Goal: Connect with others: Connect with others

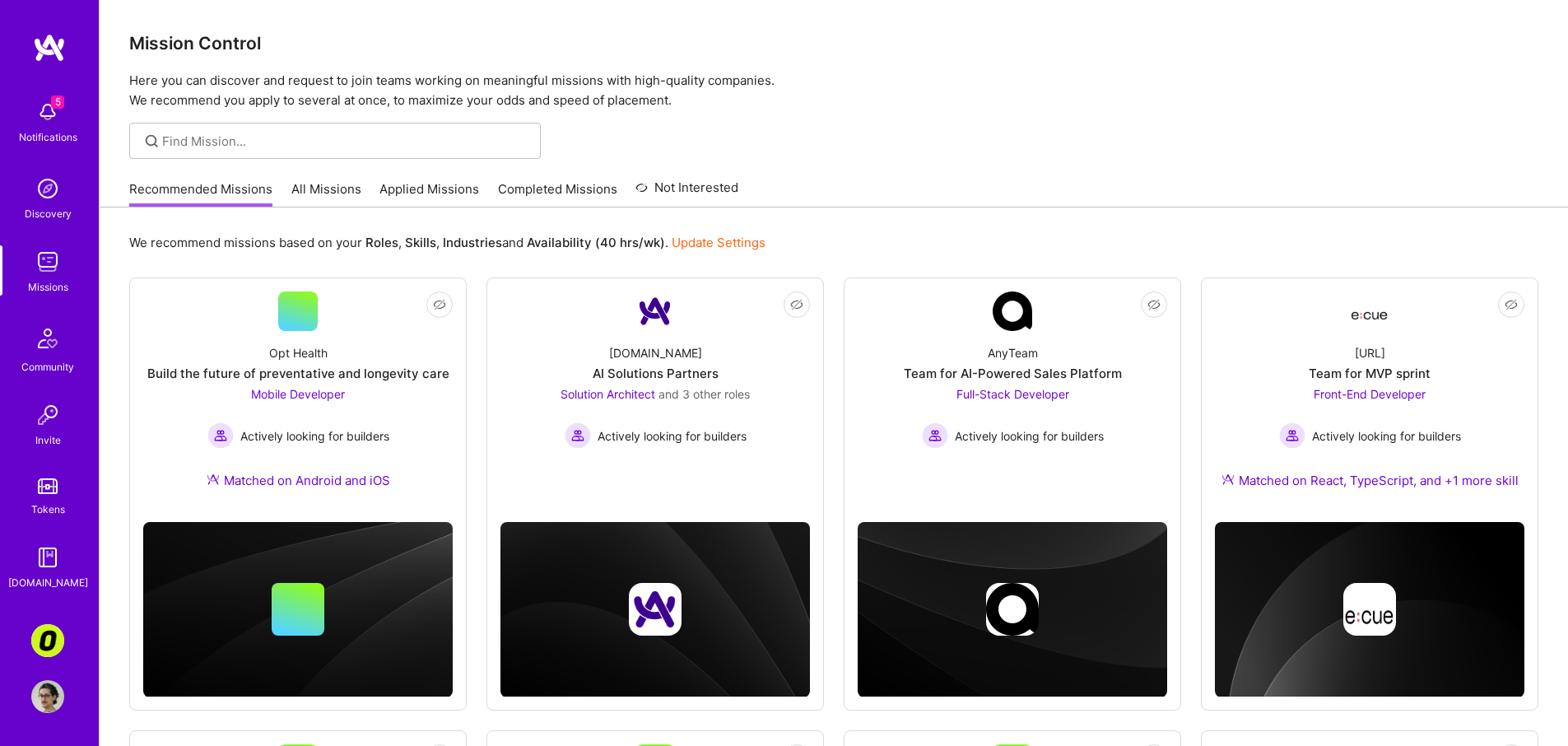
click at [48, 691] on img at bounding box center [47, 697] width 33 height 33
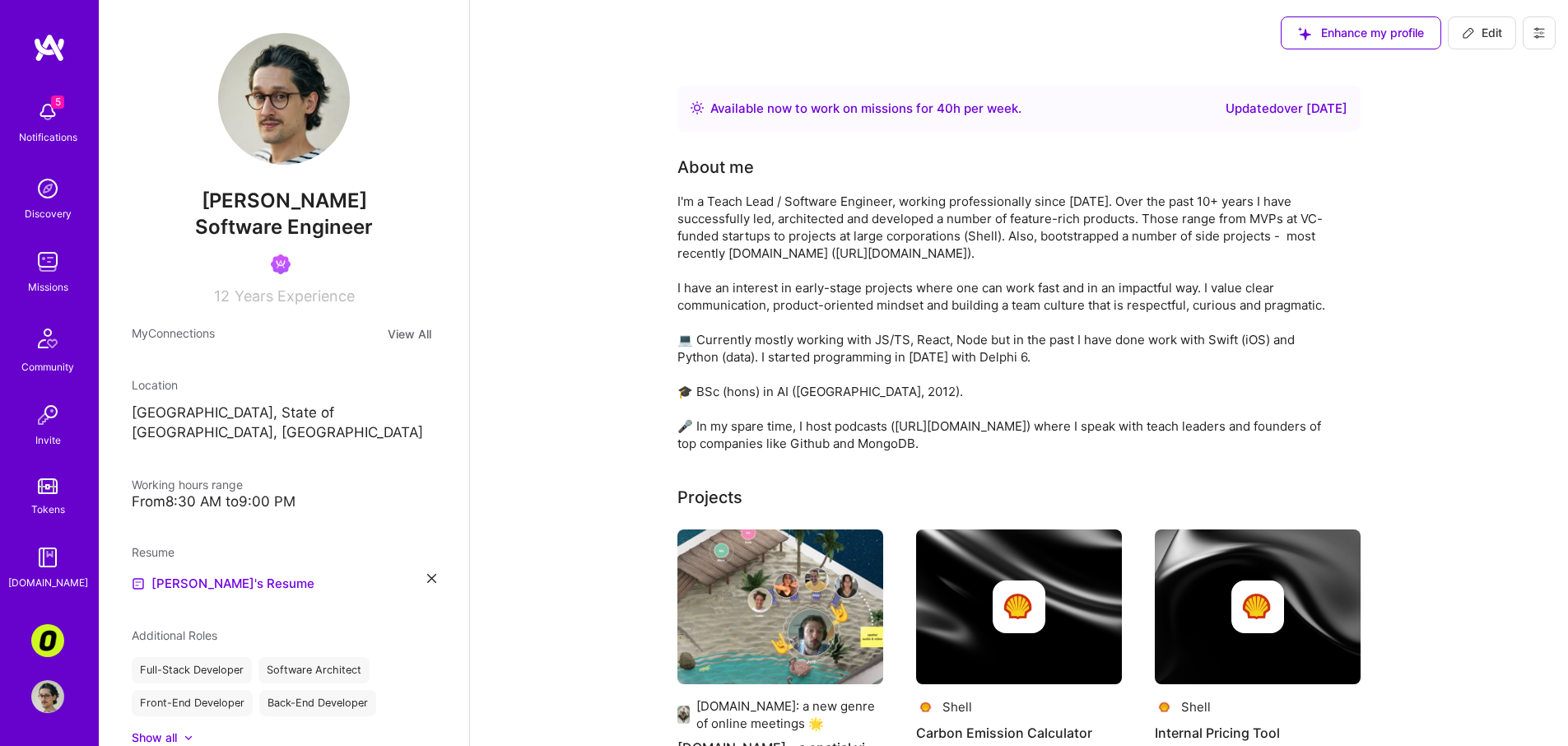
click at [53, 438] on div "Invite" at bounding box center [48, 440] width 25 height 17
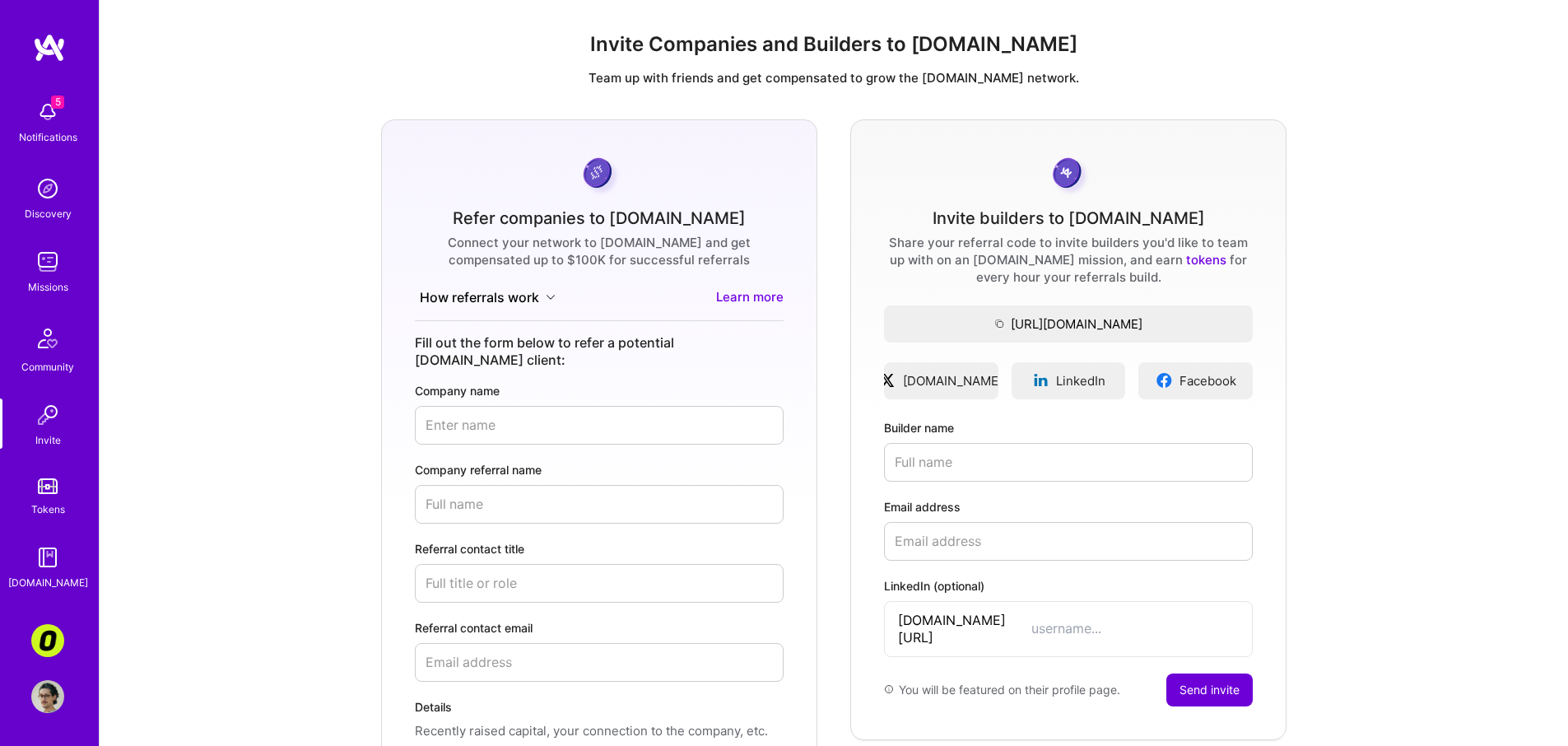
click at [1025, 464] on input "Builder name" at bounding box center [1068, 462] width 369 height 39
click at [975, 456] on input "Builder name" at bounding box center [1068, 462] width 369 height 39
click at [964, 457] on input "Builder name" at bounding box center [1068, 462] width 369 height 39
click at [1078, 333] on span "[URL][DOMAIN_NAME]" at bounding box center [1068, 341] width 369 height 17
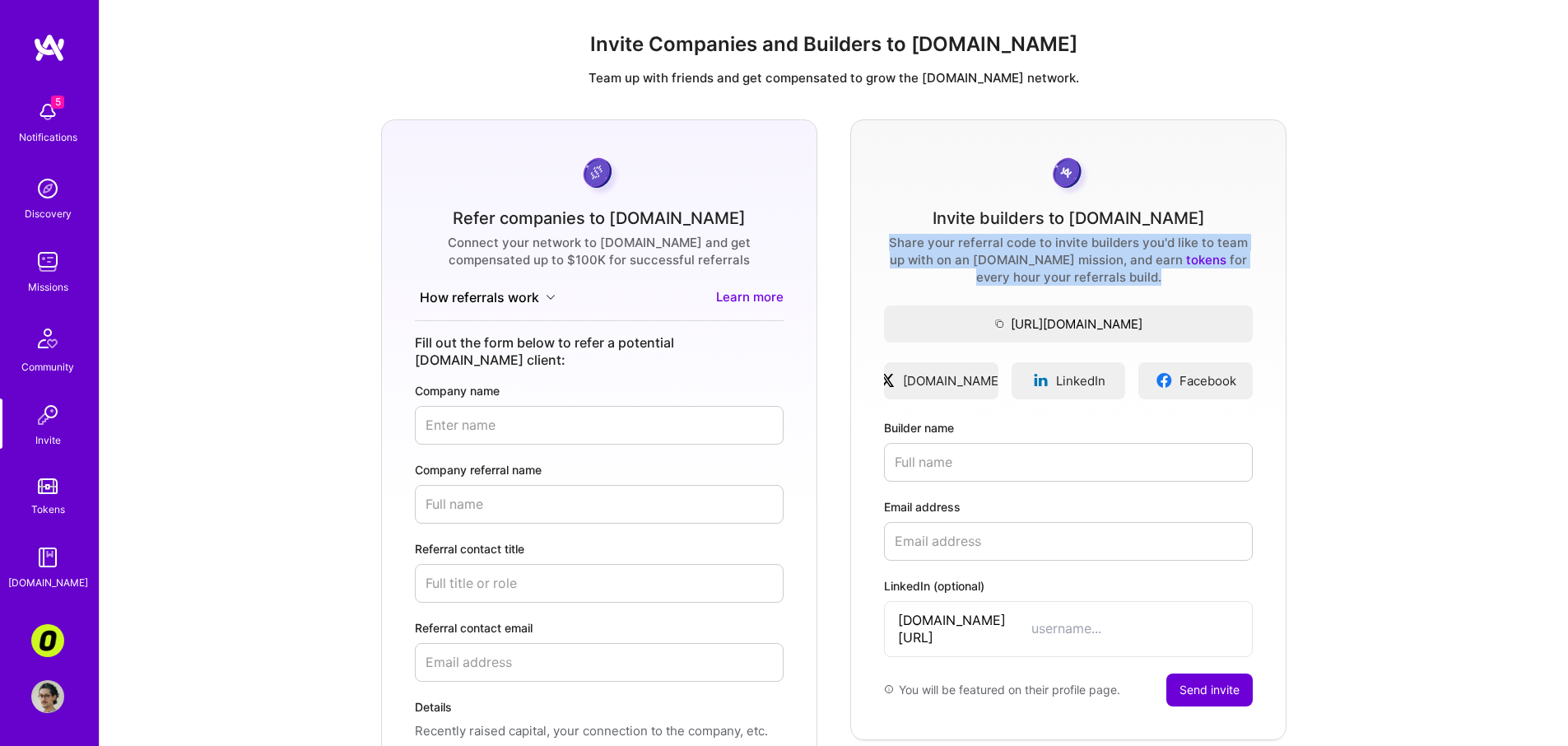
drag, startPoint x: 1060, startPoint y: 249, endPoint x: 859, endPoint y: 195, distance: 208.1
click at [871, 196] on div "Invite builders to [DOMAIN_NAME] Share your referral code to invite builders yo…" at bounding box center [1068, 429] width 437 height 621
click at [1262, 206] on div "Invite builders to [DOMAIN_NAME] Share your referral code to invite builders yo…" at bounding box center [1068, 429] width 437 height 621
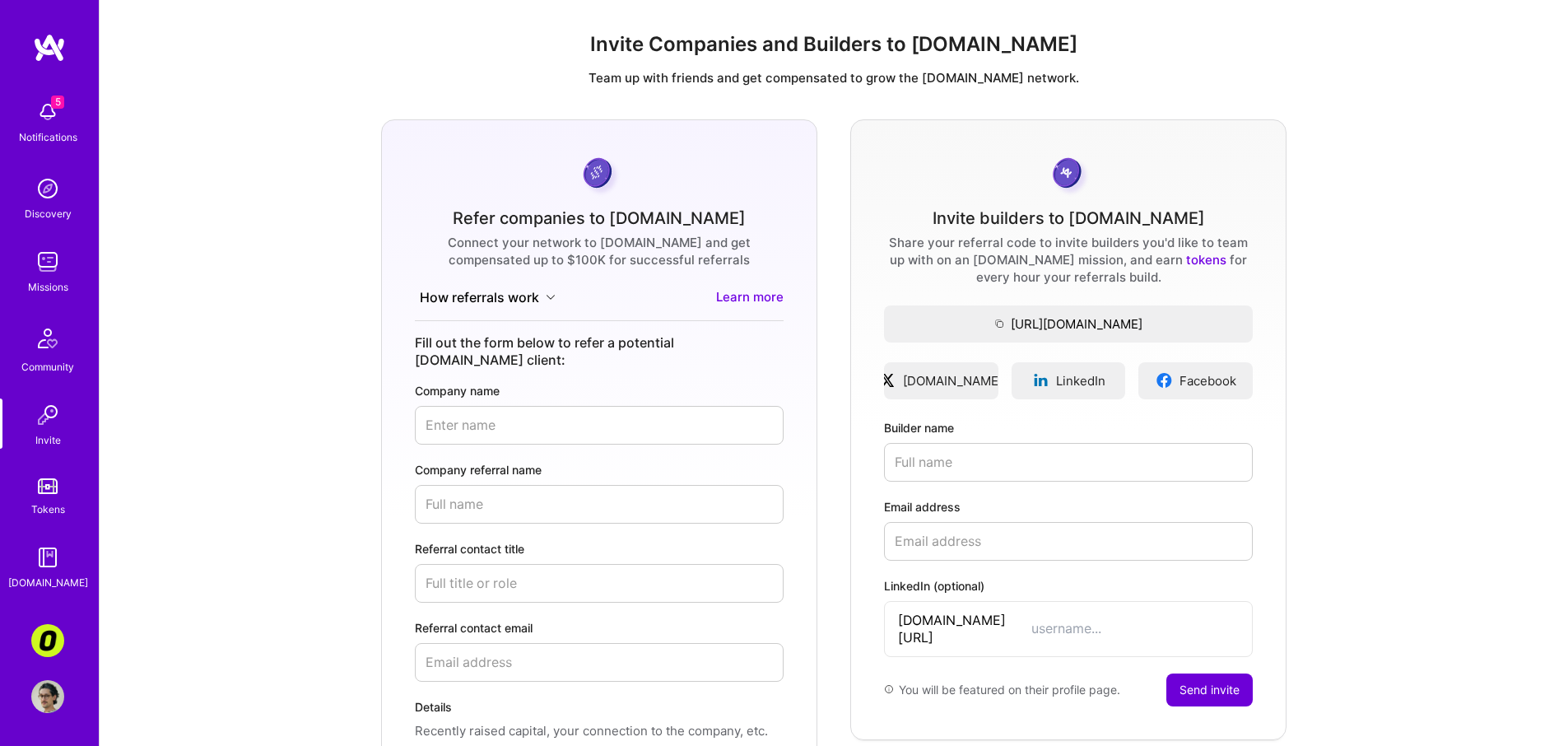
click at [37, 637] on img at bounding box center [47, 640] width 33 height 33
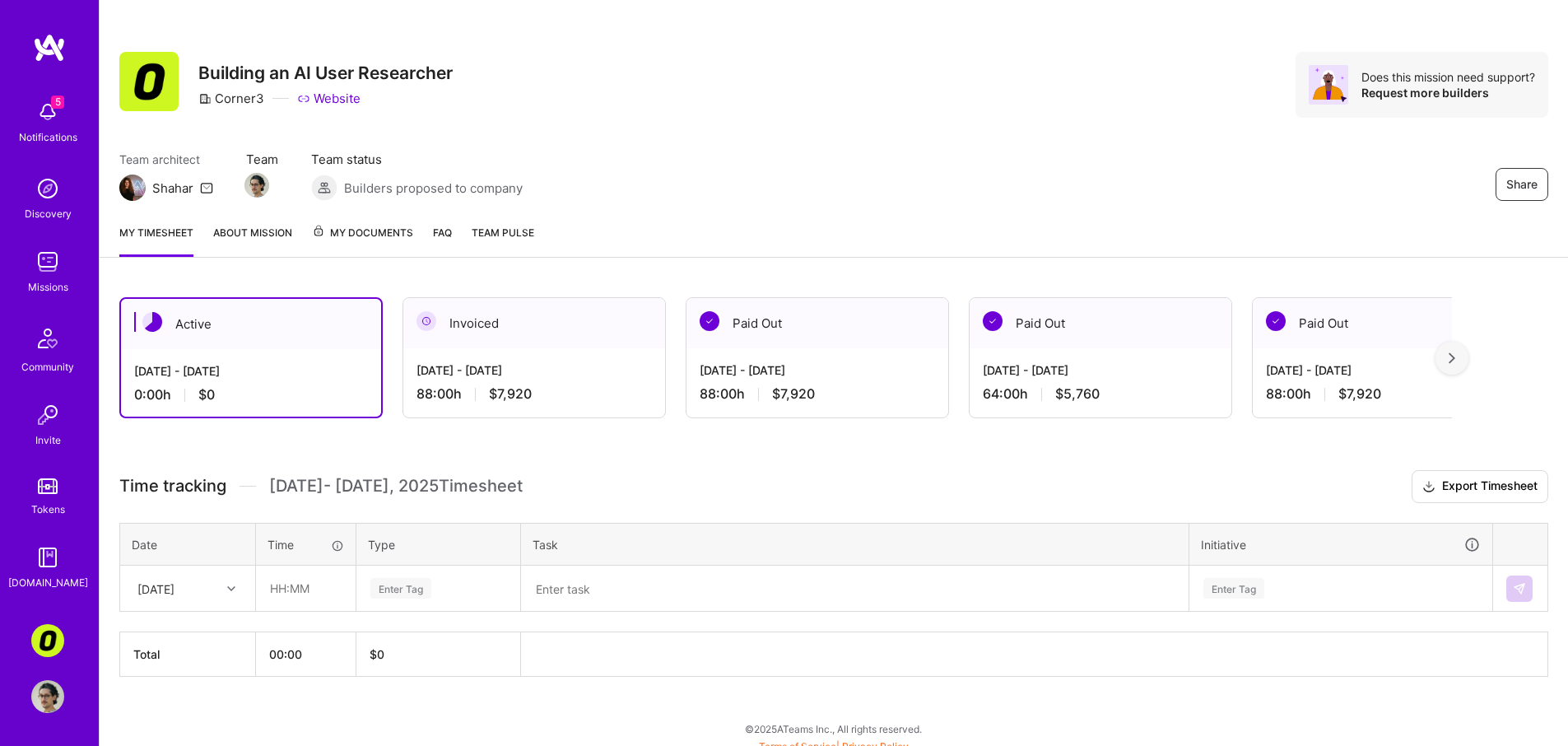
scroll to position [16, 0]
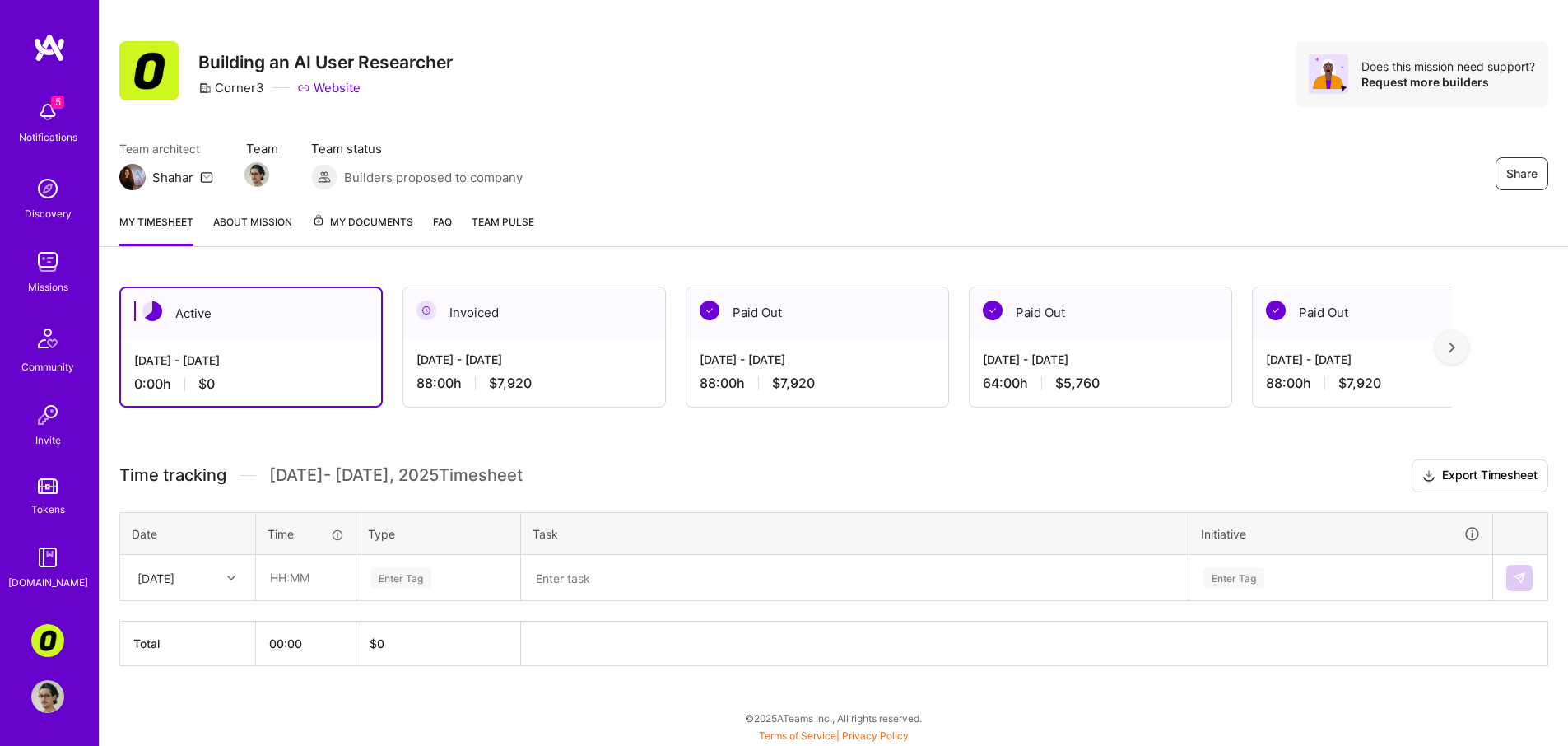
click at [44, 108] on img at bounding box center [47, 112] width 33 height 33
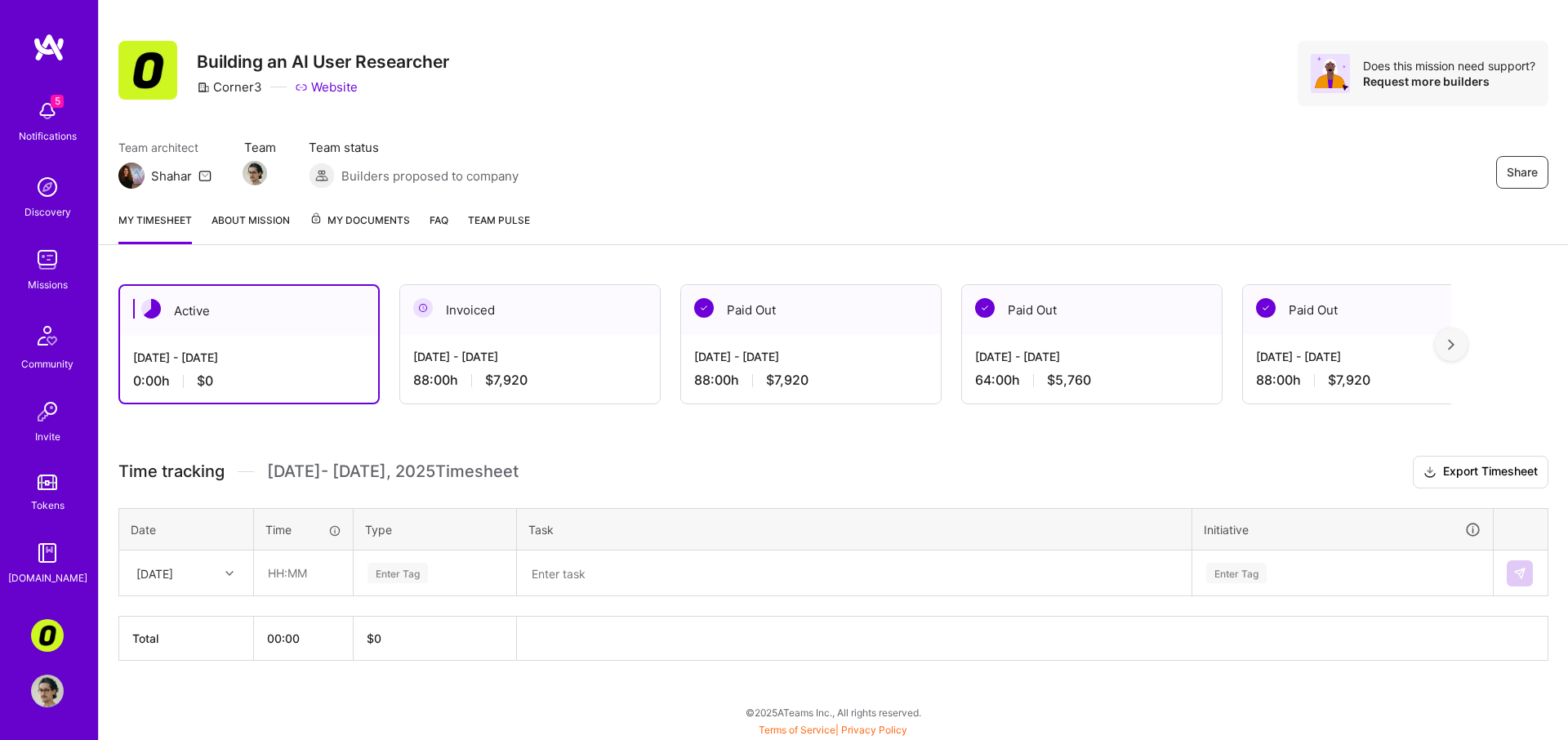
click at [557, 232] on div "5 5 Notifications Discovery Missions Community Invite Tokens [DOMAIN_NAME] Corn…" at bounding box center [784, 358] width 1568 height 750
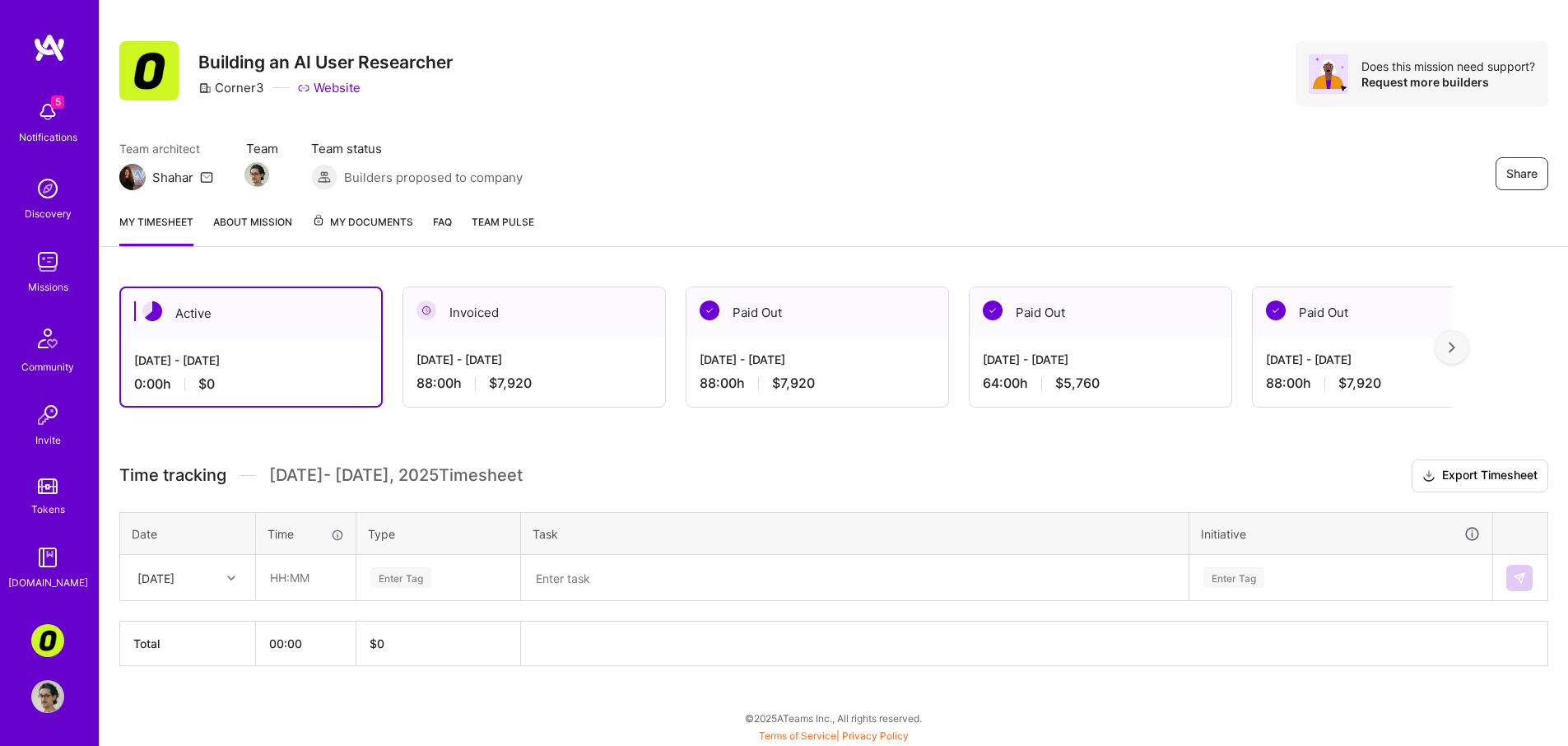
click at [41, 421] on img at bounding box center [47, 415] width 33 height 33
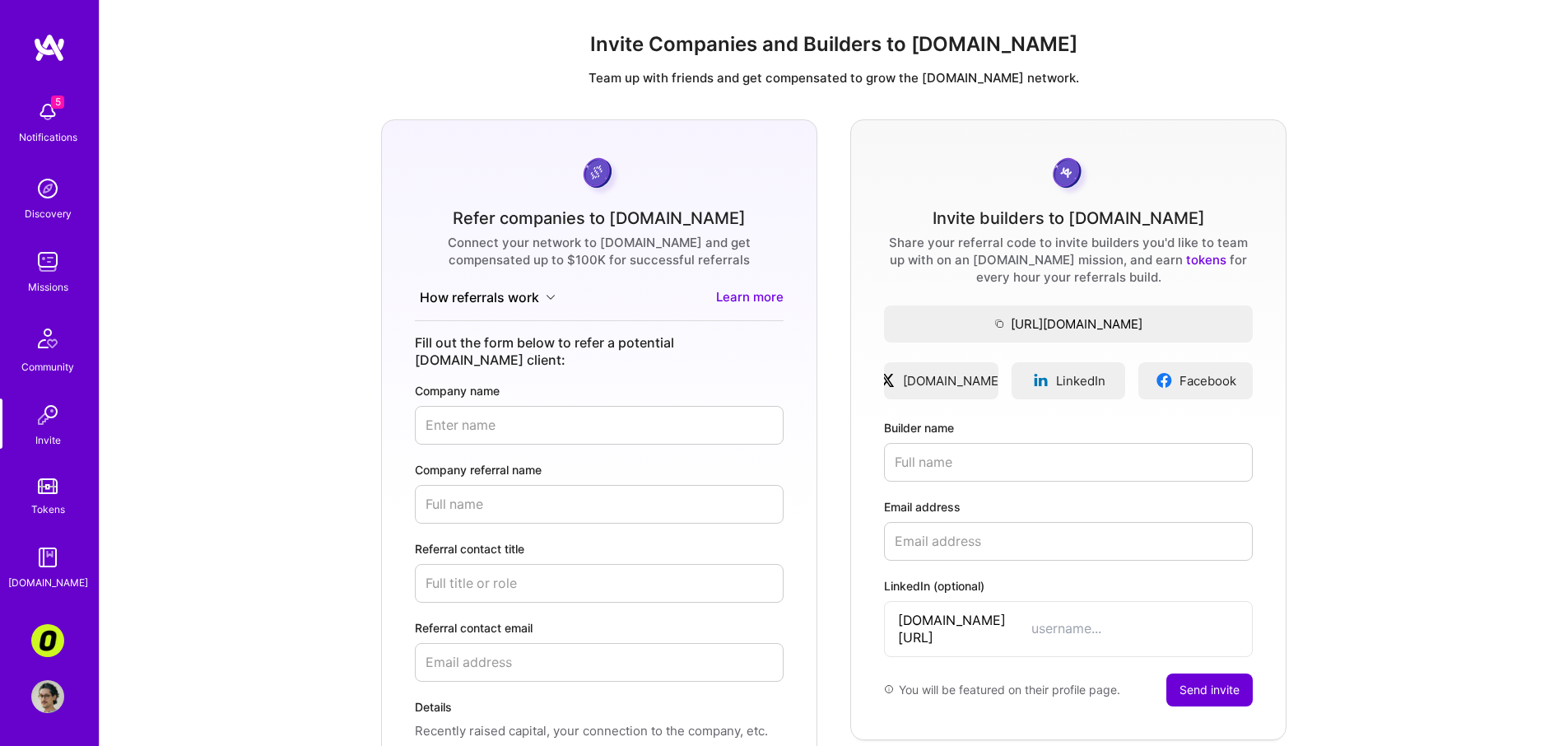
click at [43, 274] on img at bounding box center [47, 262] width 33 height 33
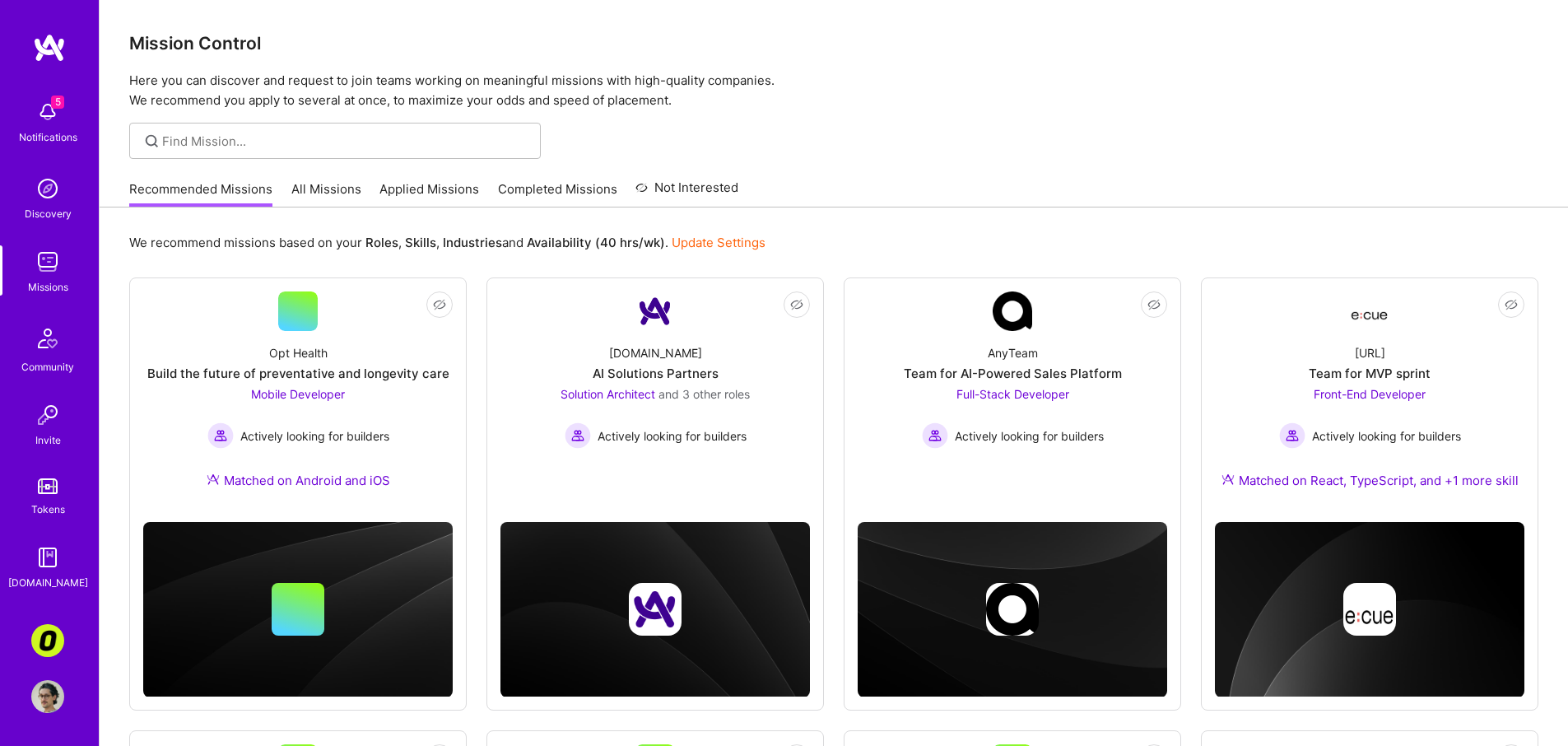
click at [327, 189] on link "All Missions" at bounding box center [326, 194] width 70 height 27
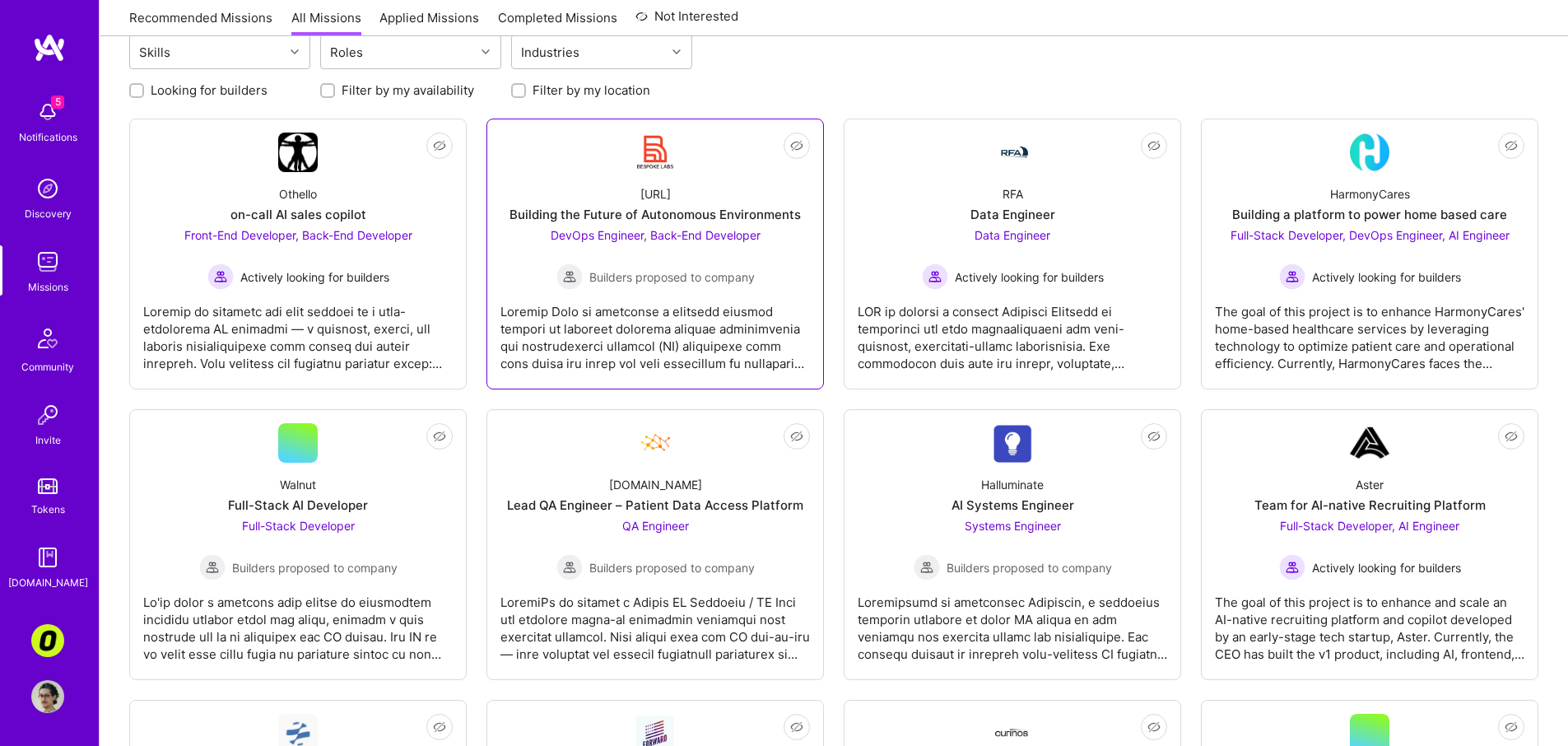
scroll to position [318, 0]
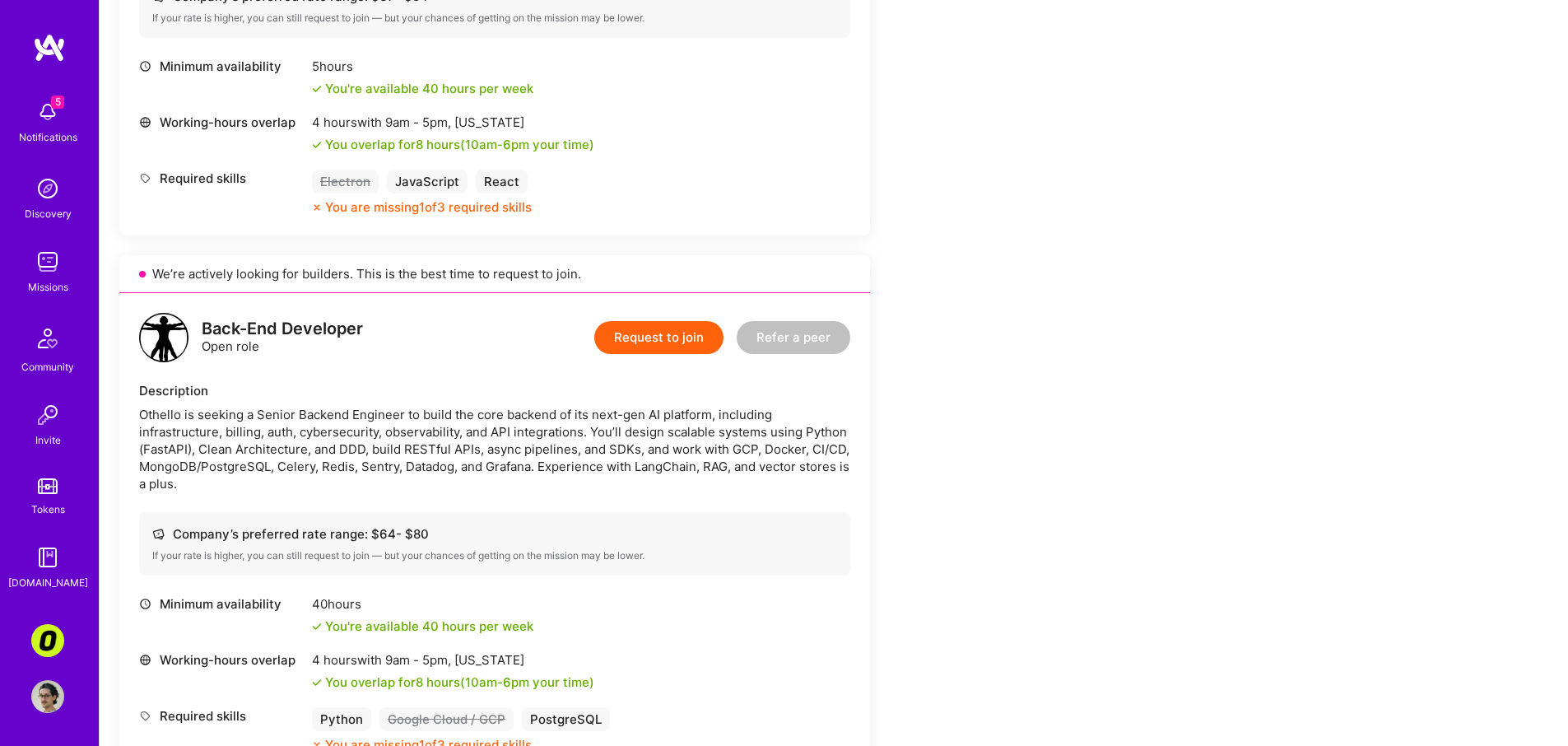
scroll to position [790, 0]
